Goal: Task Accomplishment & Management: Use online tool/utility

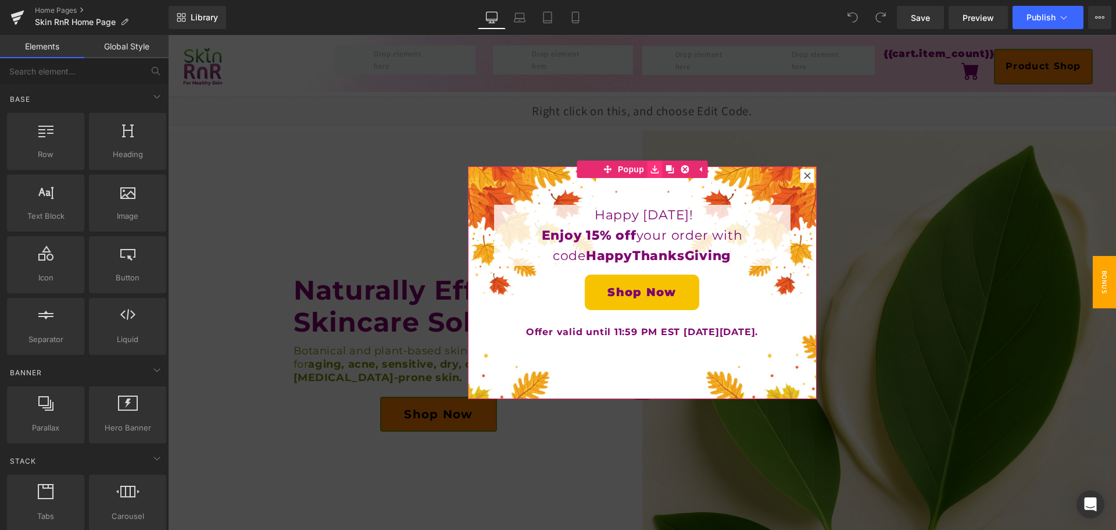
click at [651, 166] on icon at bounding box center [655, 169] width 8 height 9
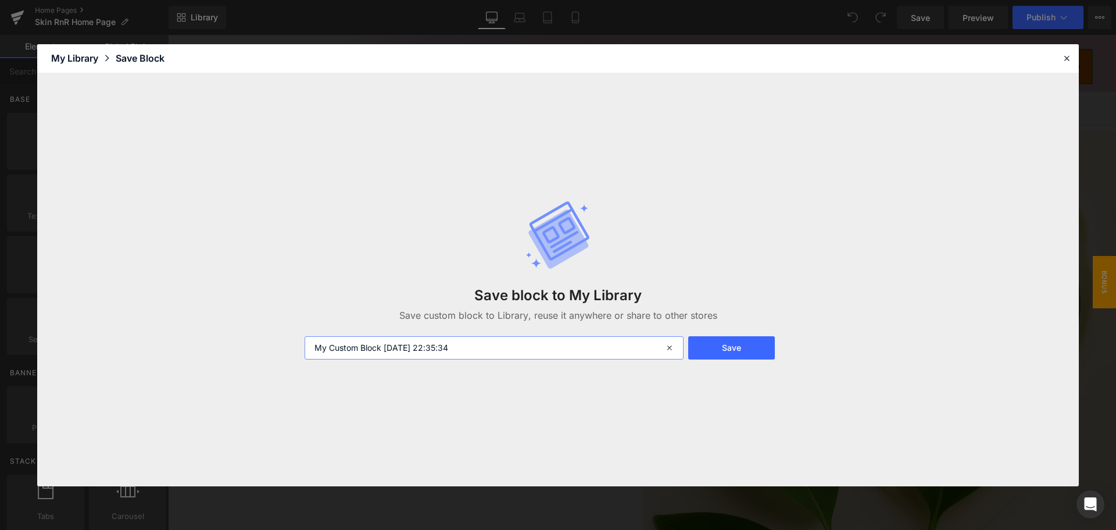
click at [424, 342] on input "My Custom Block 2025-10-13 22:35:34" at bounding box center [494, 347] width 379 height 23
click at [423, 341] on input "My Custom Block 2025-10-13 22:35:34" at bounding box center [494, 347] width 379 height 23
type input "[DATE] Popup"
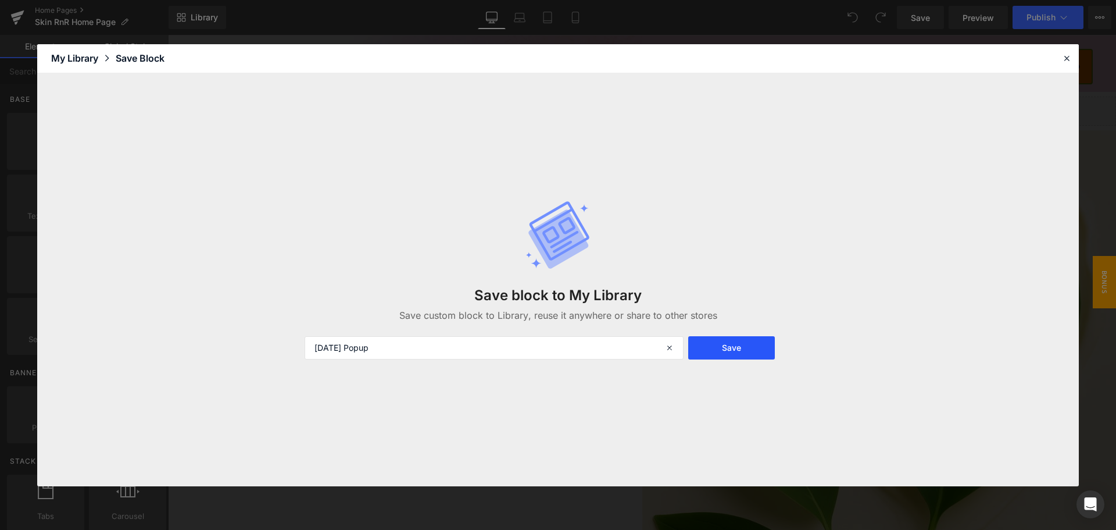
click at [708, 345] on button "Save" at bounding box center [731, 347] width 87 height 23
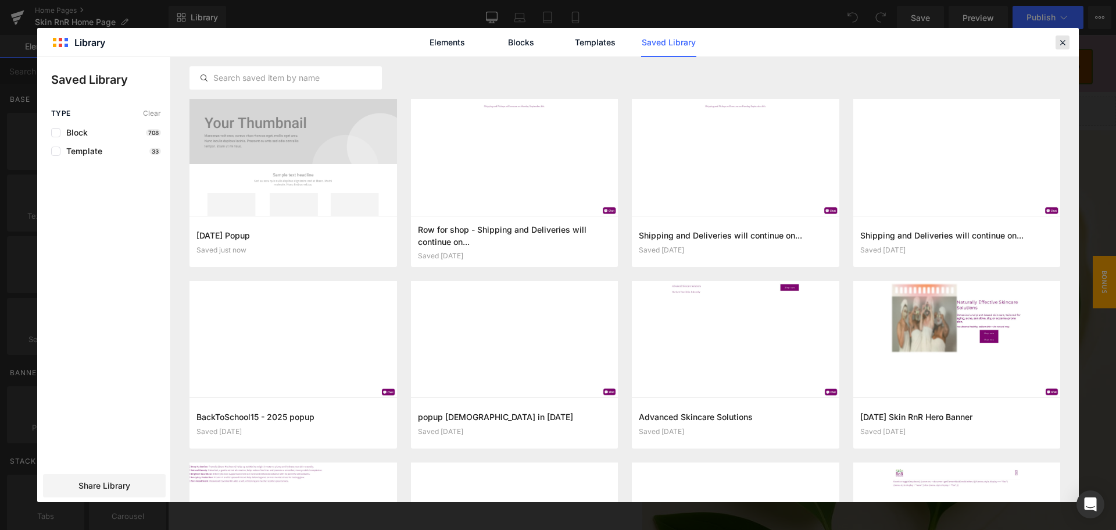
drag, startPoint x: 1063, startPoint y: 46, endPoint x: 854, endPoint y: 19, distance: 211.0
click at [1063, 46] on icon at bounding box center [1063, 42] width 10 height 10
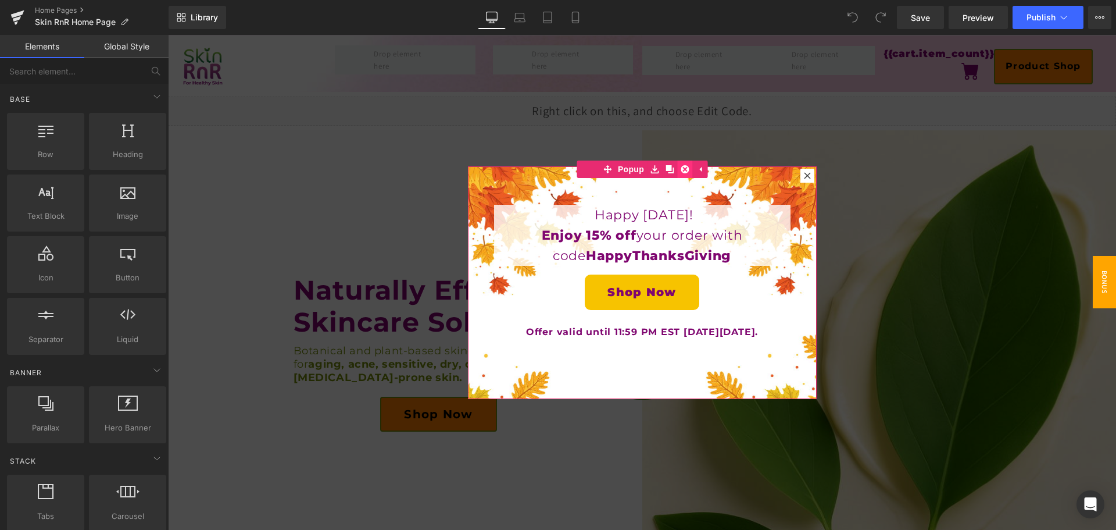
click at [682, 172] on icon at bounding box center [685, 169] width 8 height 8
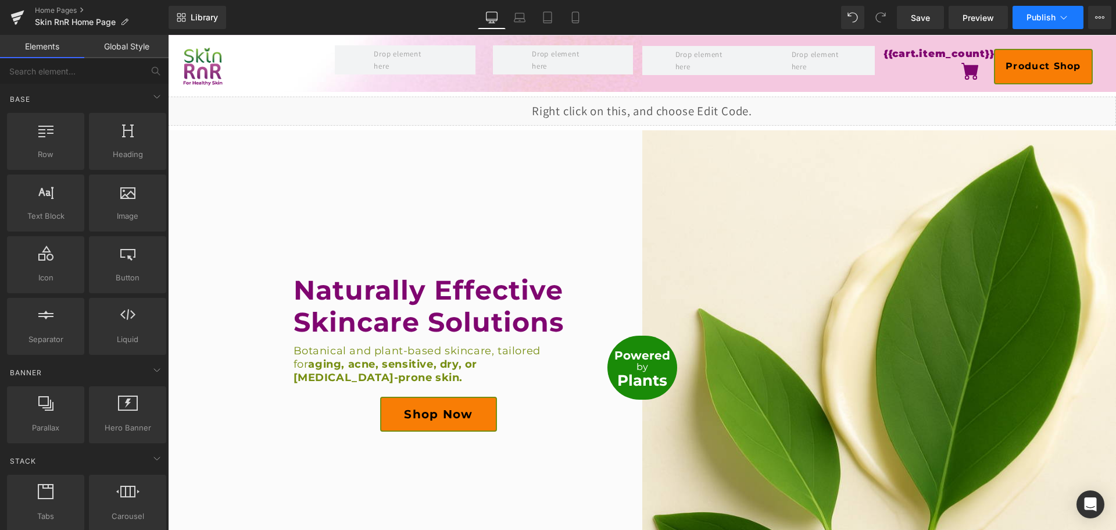
click at [1043, 21] on span "Publish" at bounding box center [1041, 17] width 29 height 9
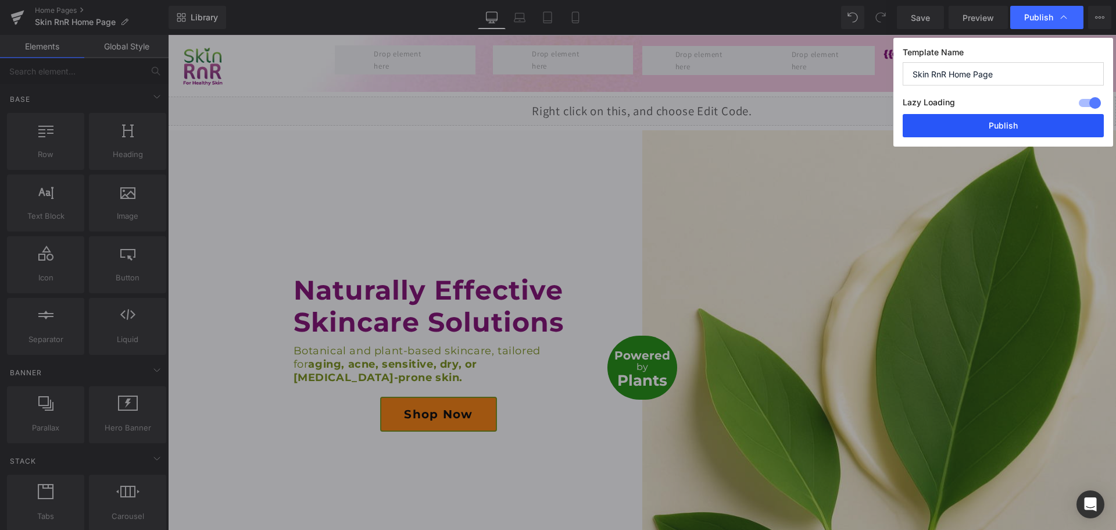
click at [1016, 126] on button "Publish" at bounding box center [1003, 125] width 201 height 23
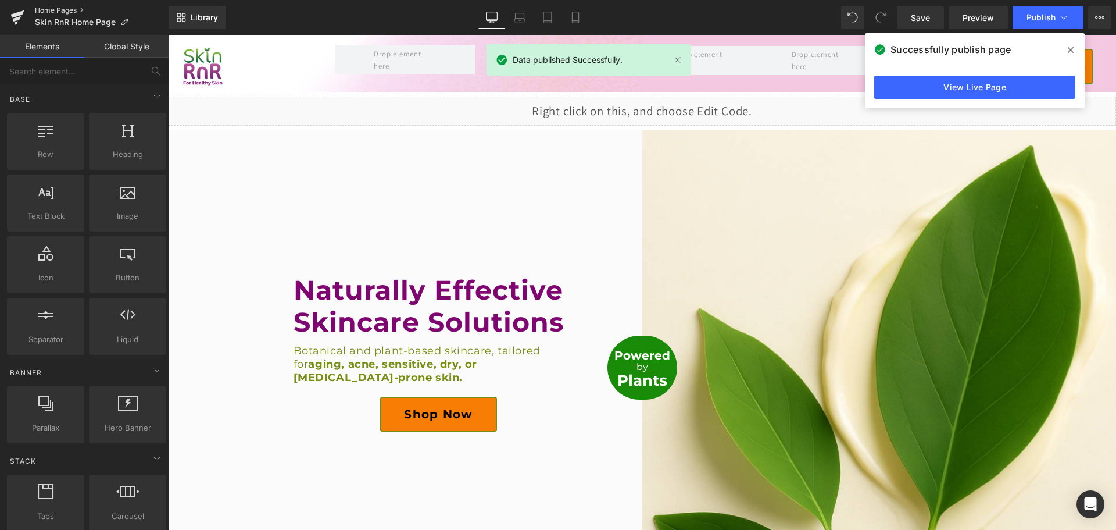
click at [59, 9] on link "Home Pages" at bounding box center [102, 10] width 134 height 9
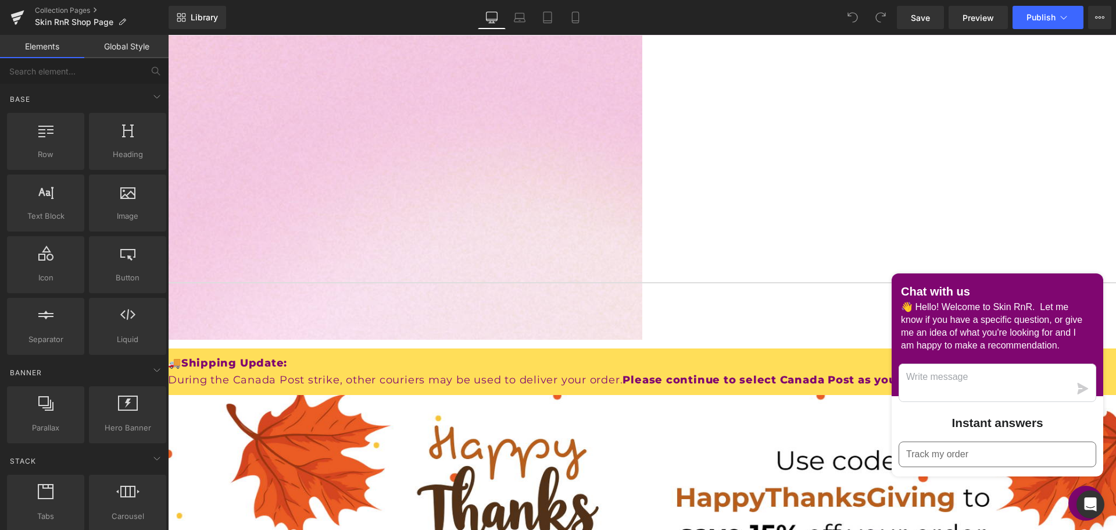
click at [168, 35] on icon at bounding box center [168, 35] width 0 height 0
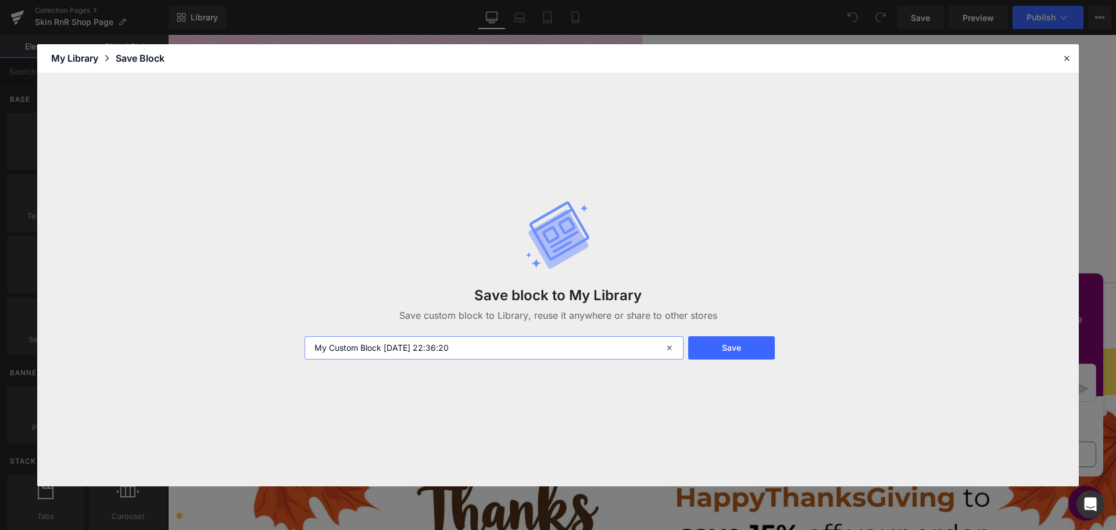
click at [502, 348] on input "My Custom Block [DATE] 22:36:20" at bounding box center [494, 347] width 379 height 23
click at [364, 347] on input "[DATE] shop page saving row" at bounding box center [494, 347] width 379 height 23
click at [317, 344] on input "[DATE] shop page saving row" at bounding box center [494, 347] width 379 height 23
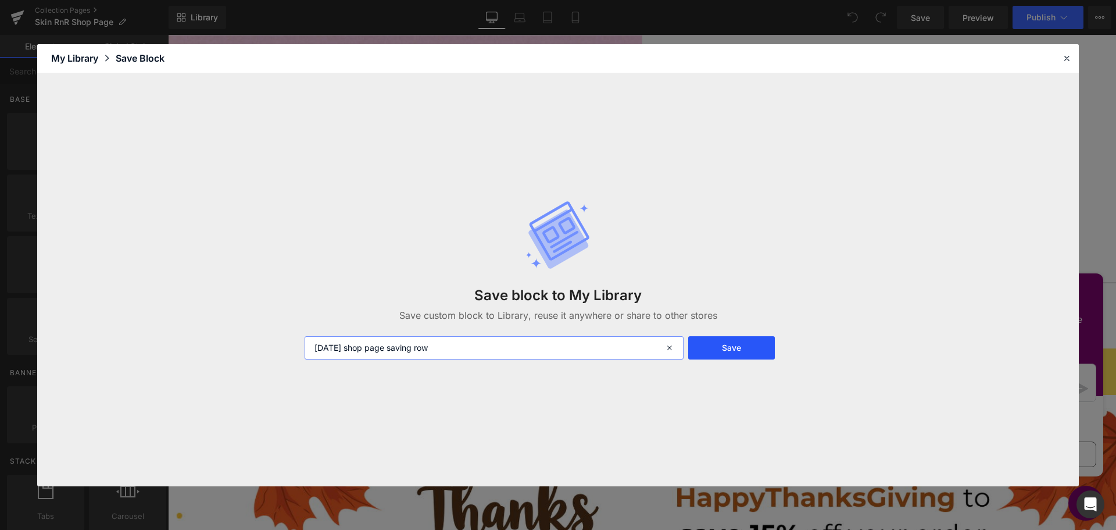
type input "[DATE] shop page saving row"
click at [731, 347] on button "Save" at bounding box center [731, 347] width 87 height 23
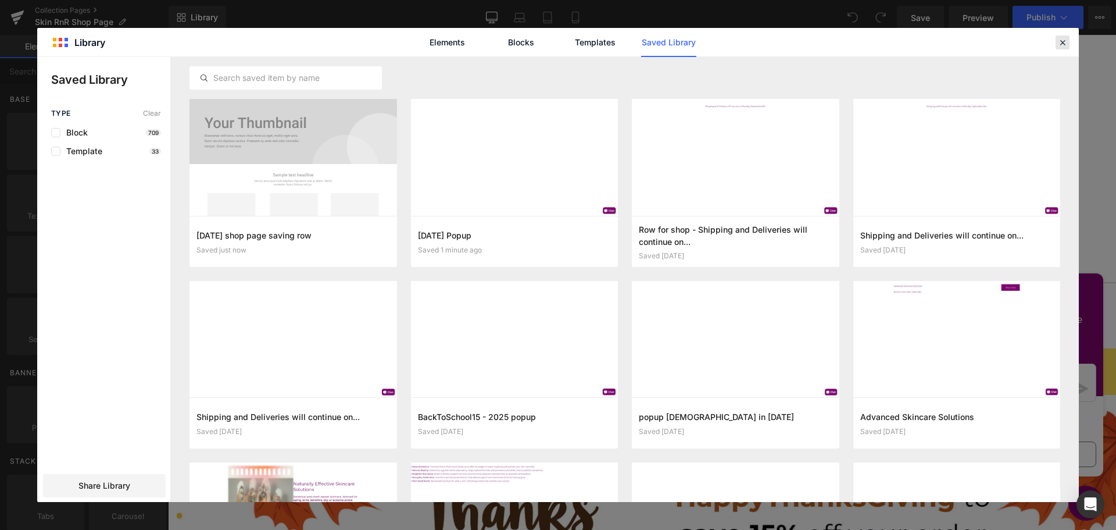
click at [1063, 47] on icon at bounding box center [1063, 42] width 10 height 10
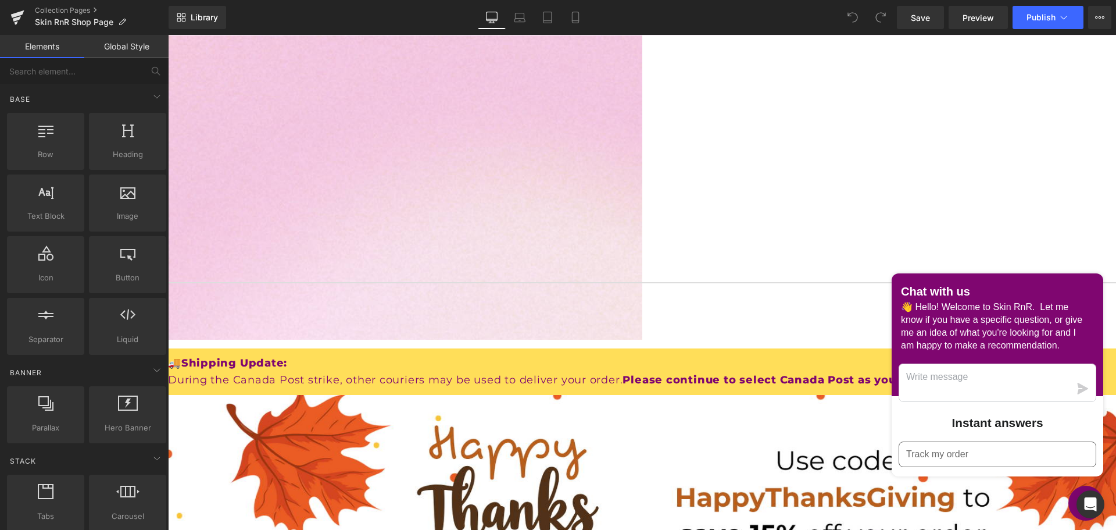
click at [168, 35] on icon at bounding box center [168, 35] width 0 height 0
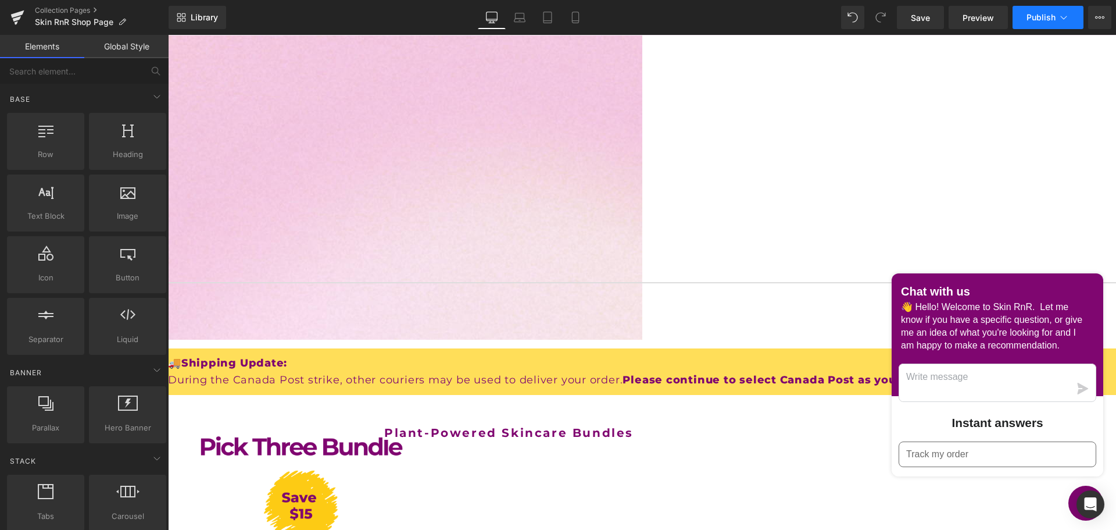
click at [1046, 19] on span "Publish" at bounding box center [1041, 17] width 29 height 9
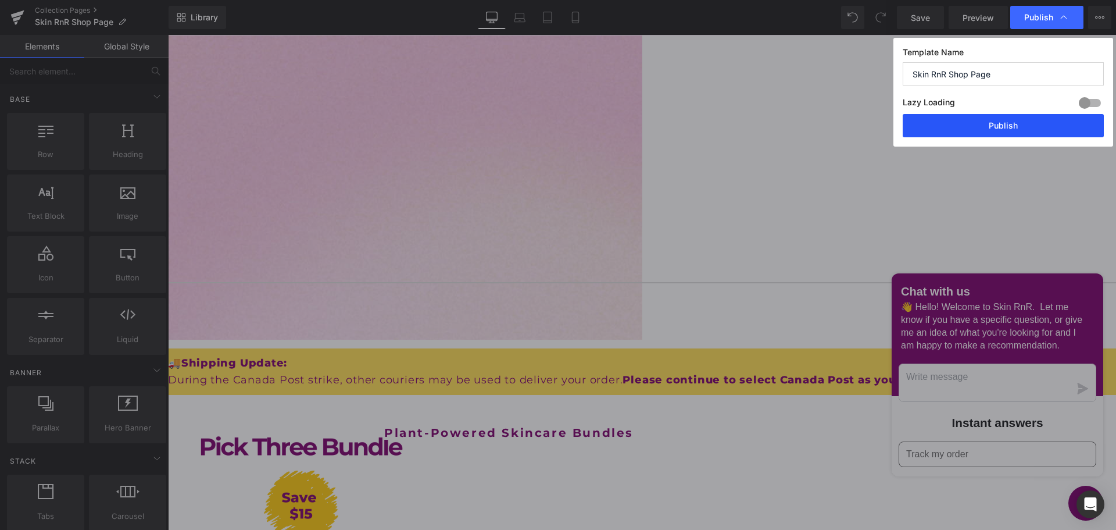
drag, startPoint x: 1020, startPoint y: 120, endPoint x: 851, endPoint y: 85, distance: 172.8
click at [1019, 120] on button "Publish" at bounding box center [1003, 125] width 201 height 23
